Goal: Communication & Community: Answer question/provide support

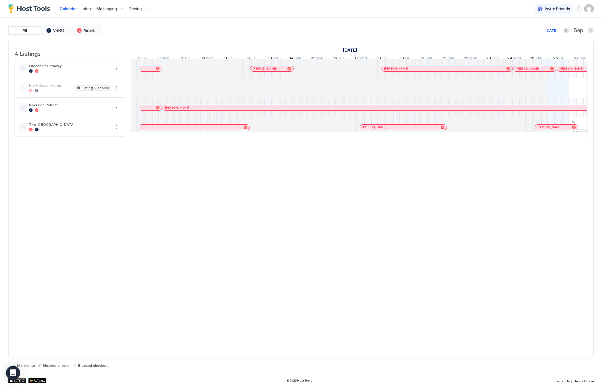
scroll to position [0, 329]
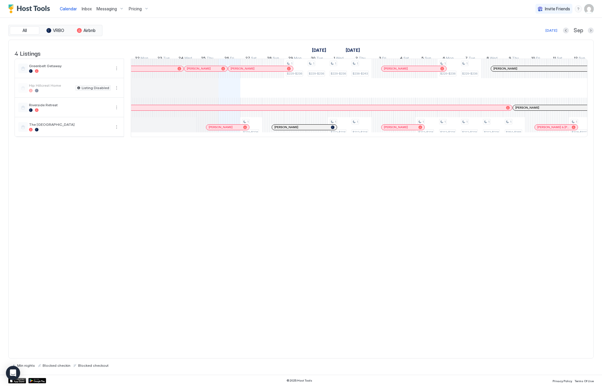
click at [106, 10] on span "Messaging" at bounding box center [106, 8] width 20 height 5
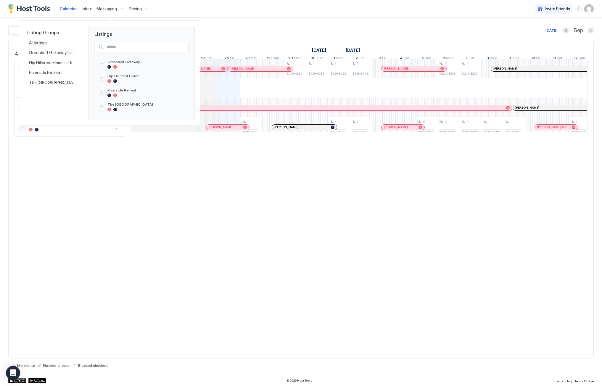
click at [87, 9] on div at bounding box center [301, 193] width 602 height 386
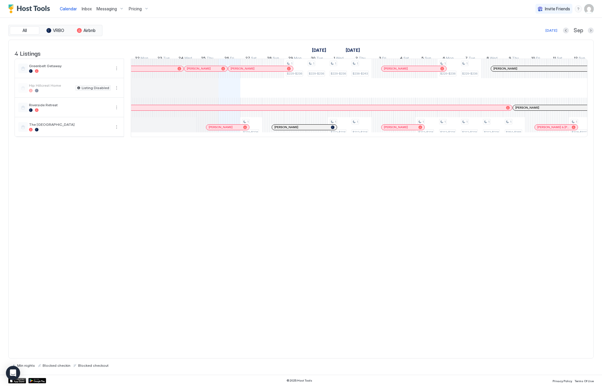
click at [86, 9] on span "Inbox" at bounding box center [87, 8] width 10 height 5
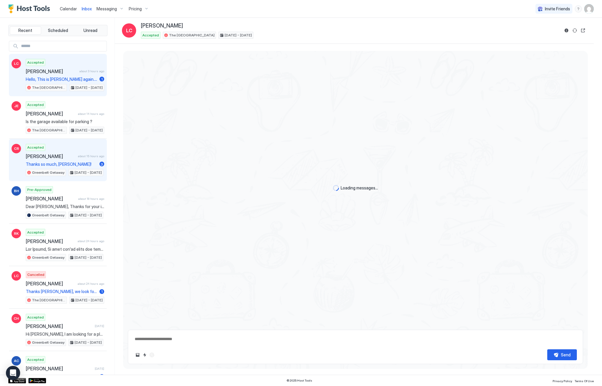
click at [55, 156] on span "[PERSON_NAME]" at bounding box center [51, 156] width 50 height 6
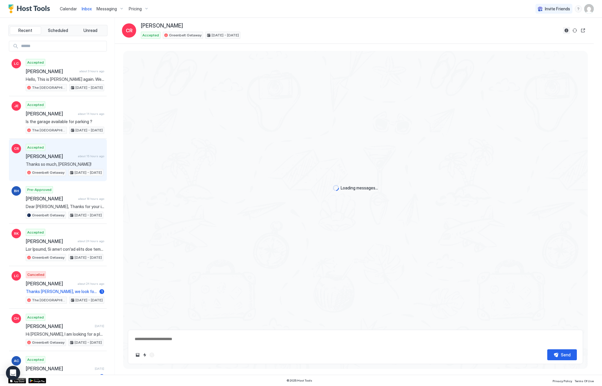
click at [565, 31] on button "Reservation information" at bounding box center [566, 30] width 7 height 7
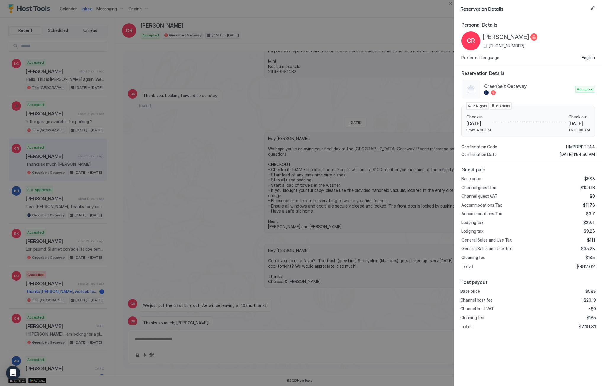
scroll to position [329, 0]
